Goal: Find specific page/section: Find specific page/section

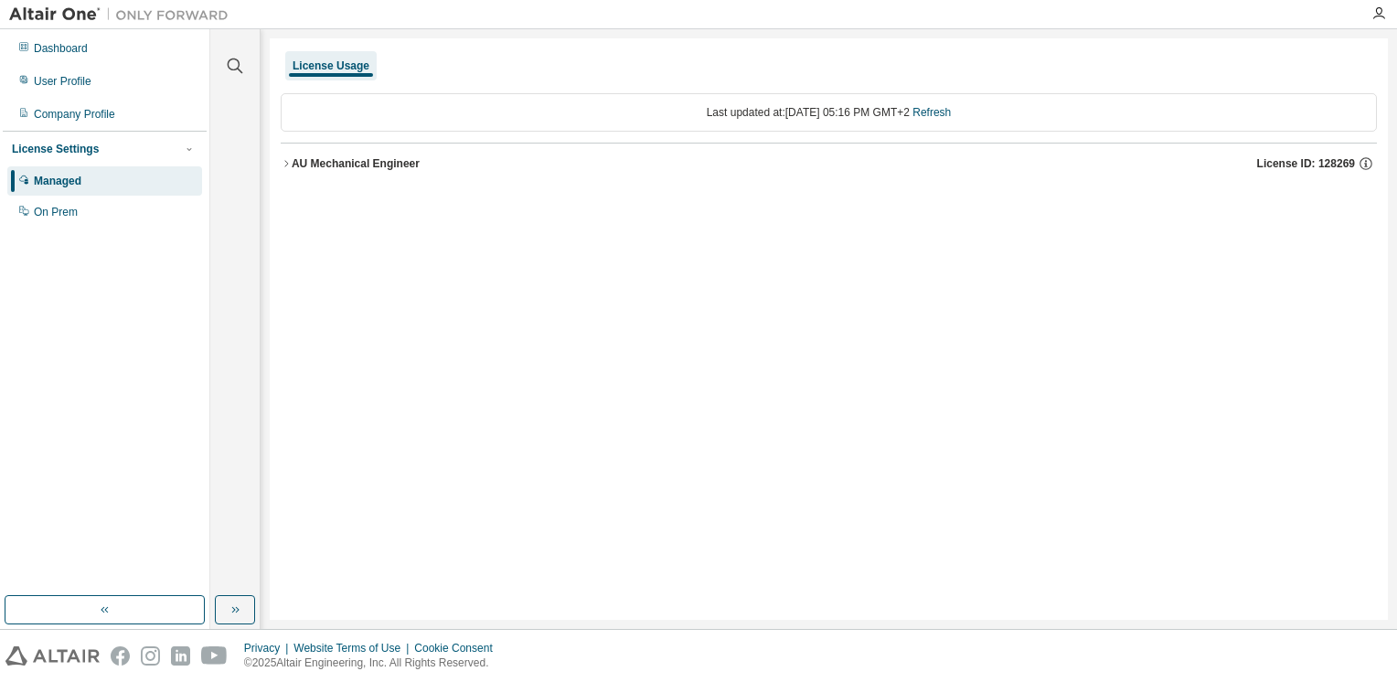
click at [360, 159] on div "AU Mechanical Engineer" at bounding box center [356, 163] width 128 height 15
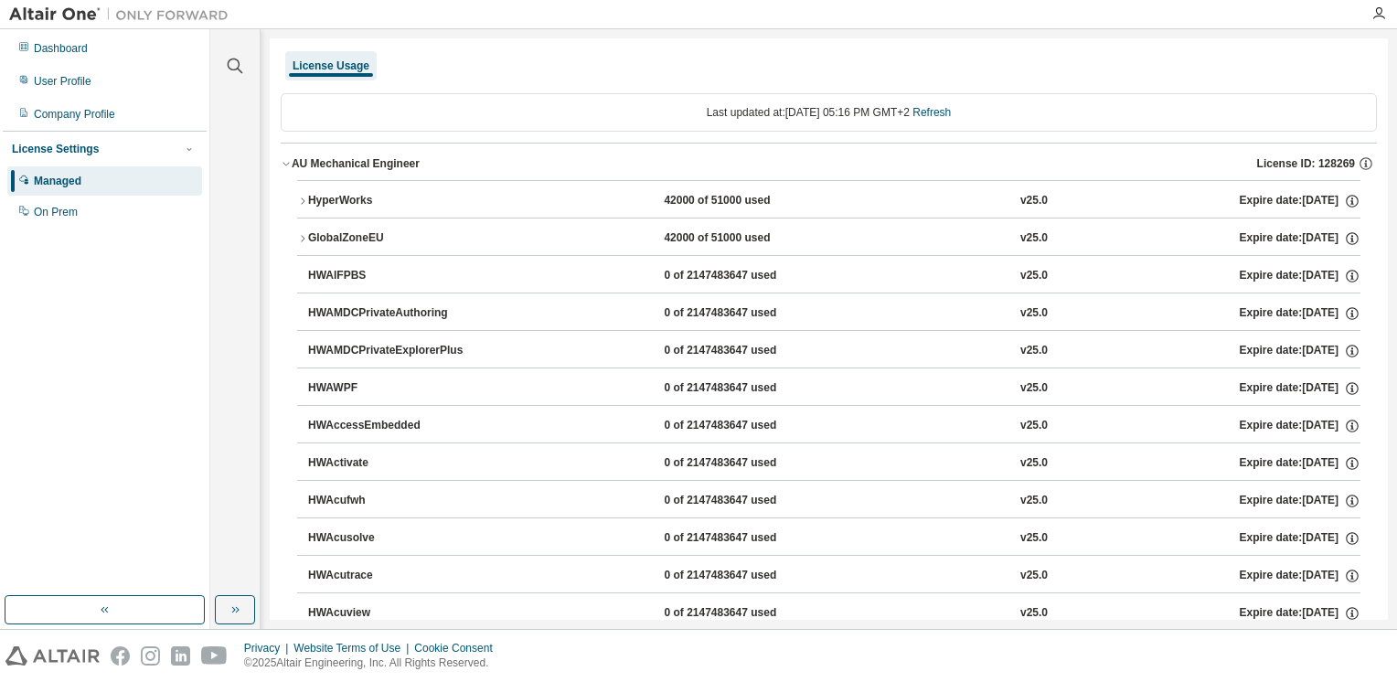
click at [366, 199] on div "HyperWorks" at bounding box center [390, 201] width 165 height 16
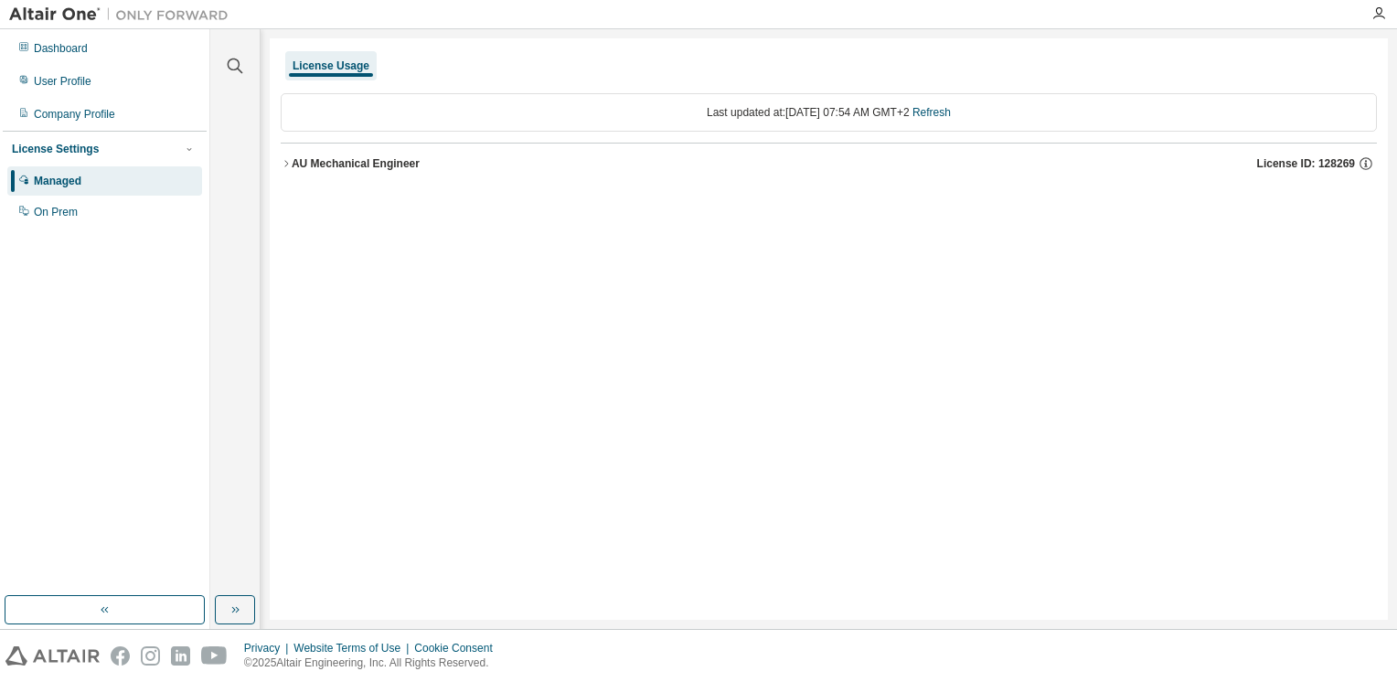
click at [320, 166] on div "AU Mechanical Engineer" at bounding box center [356, 163] width 128 height 15
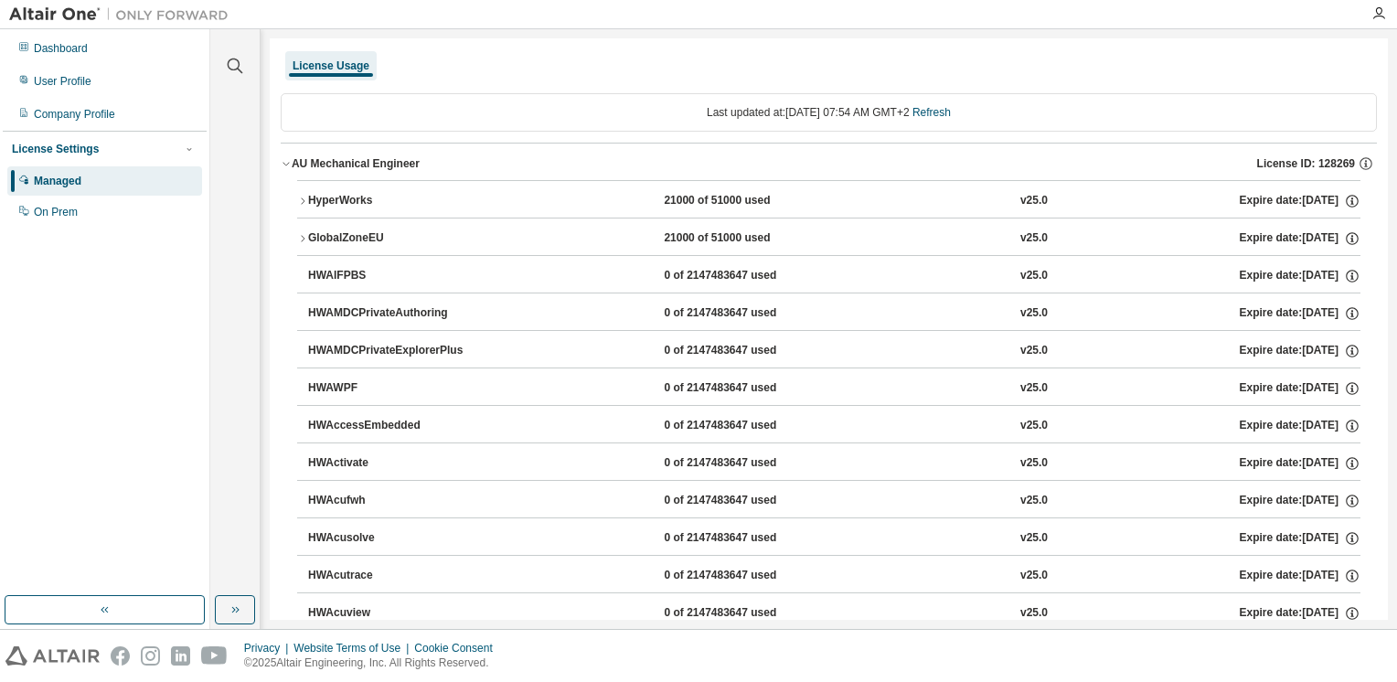
click at [331, 207] on div "HyperWorks" at bounding box center [390, 201] width 165 height 16
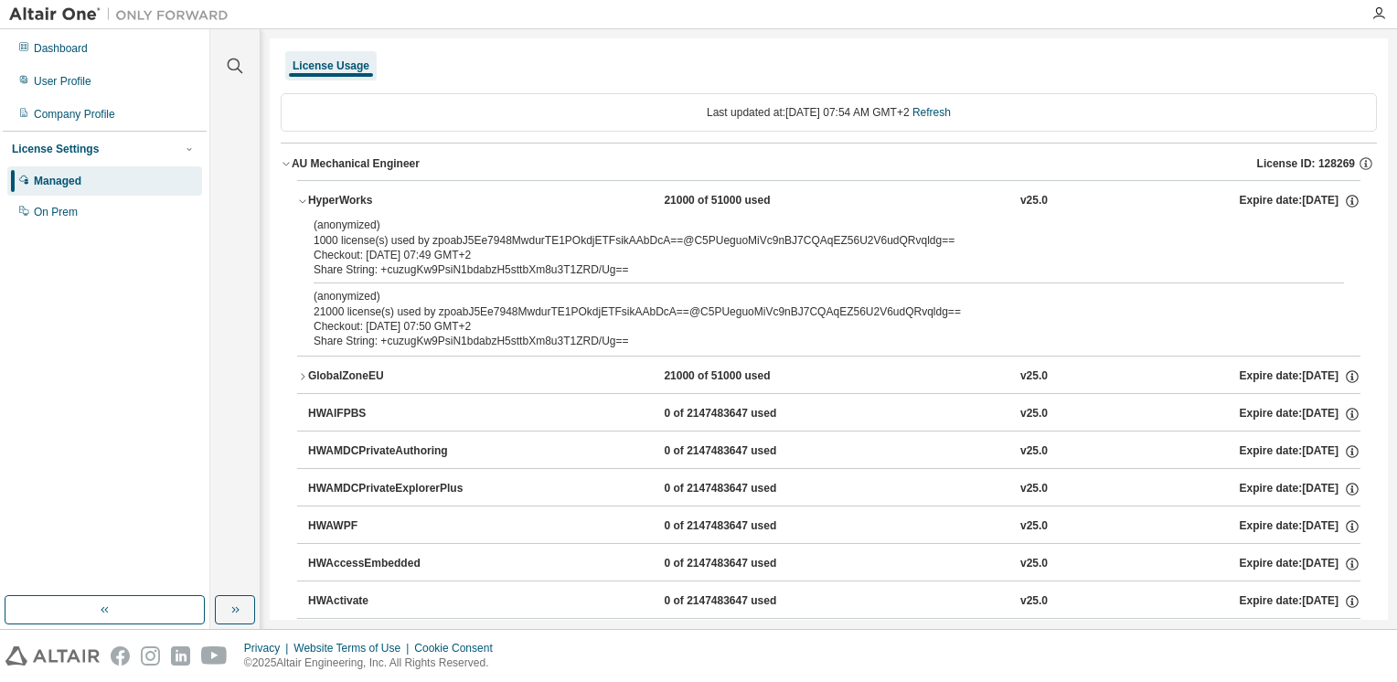
click at [260, 246] on div "Clear all Collapse on share string Yes No Only used licenses Yes No Only my usa…" at bounding box center [235, 329] width 50 height 600
